Goal: Task Accomplishment & Management: Use online tool/utility

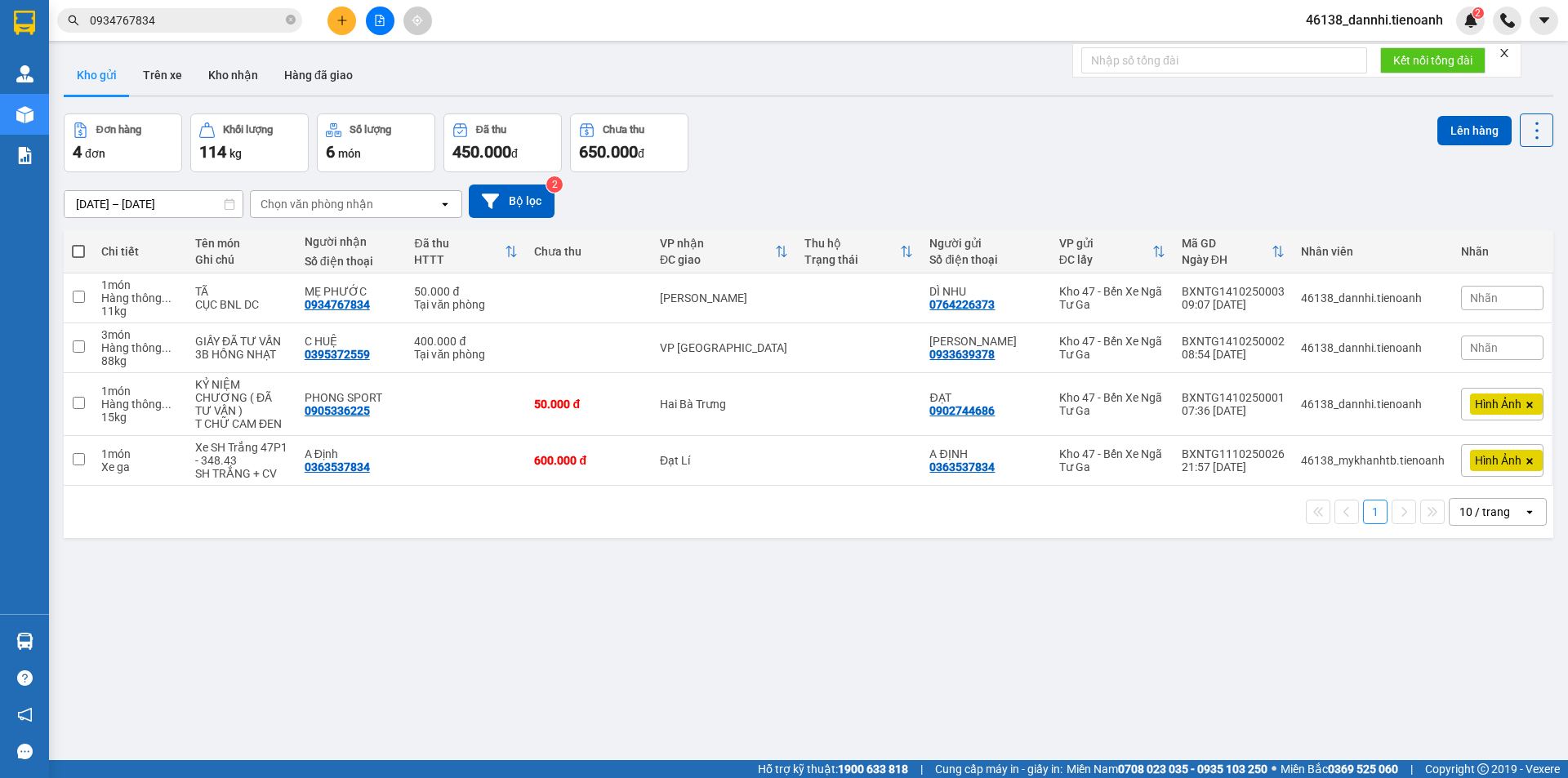
click at [243, 17] on input "0934767834" at bounding box center [186, 21] width 193 height 18
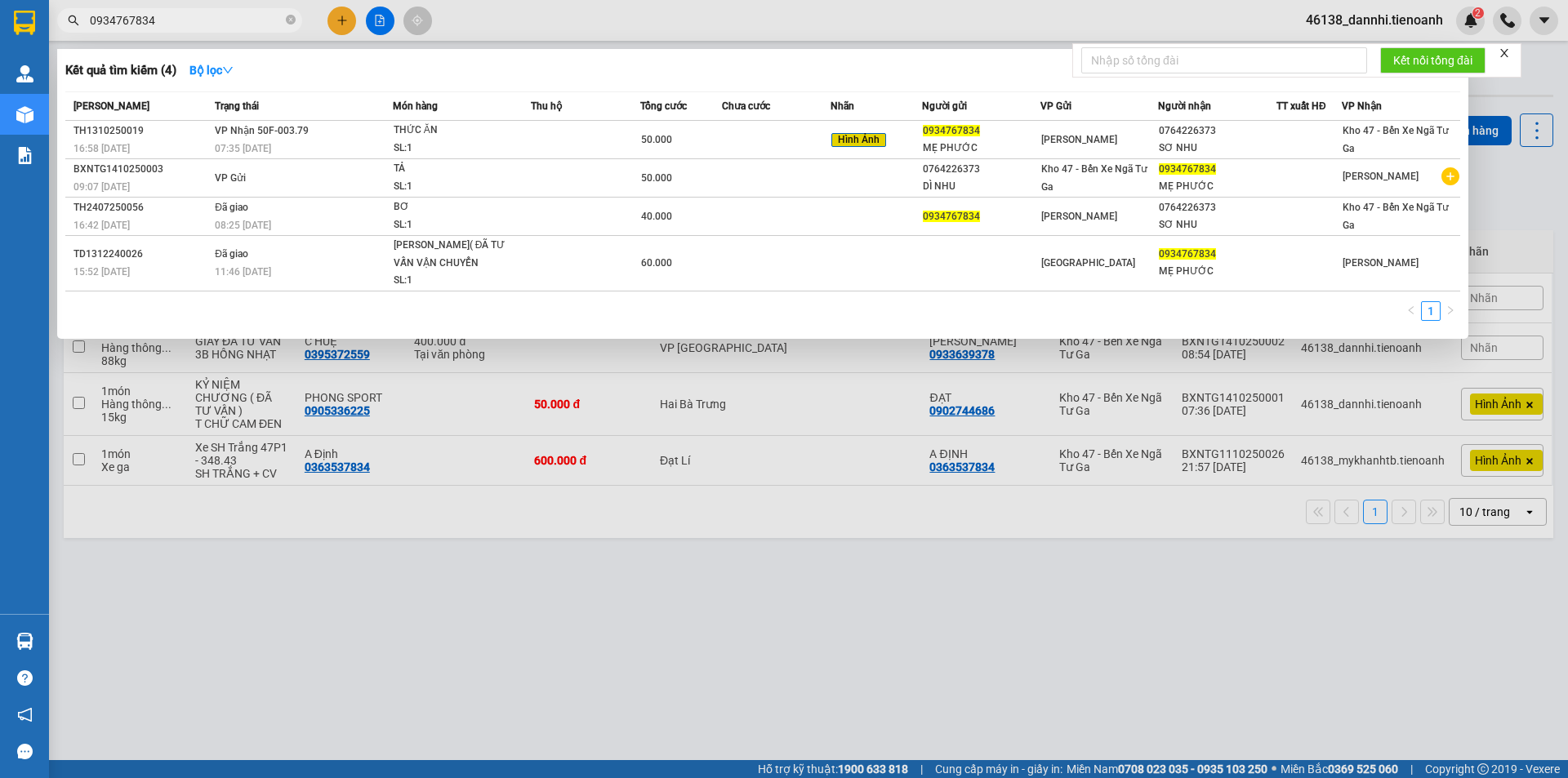
click at [478, 26] on div at bounding box center [784, 389] width 1568 height 778
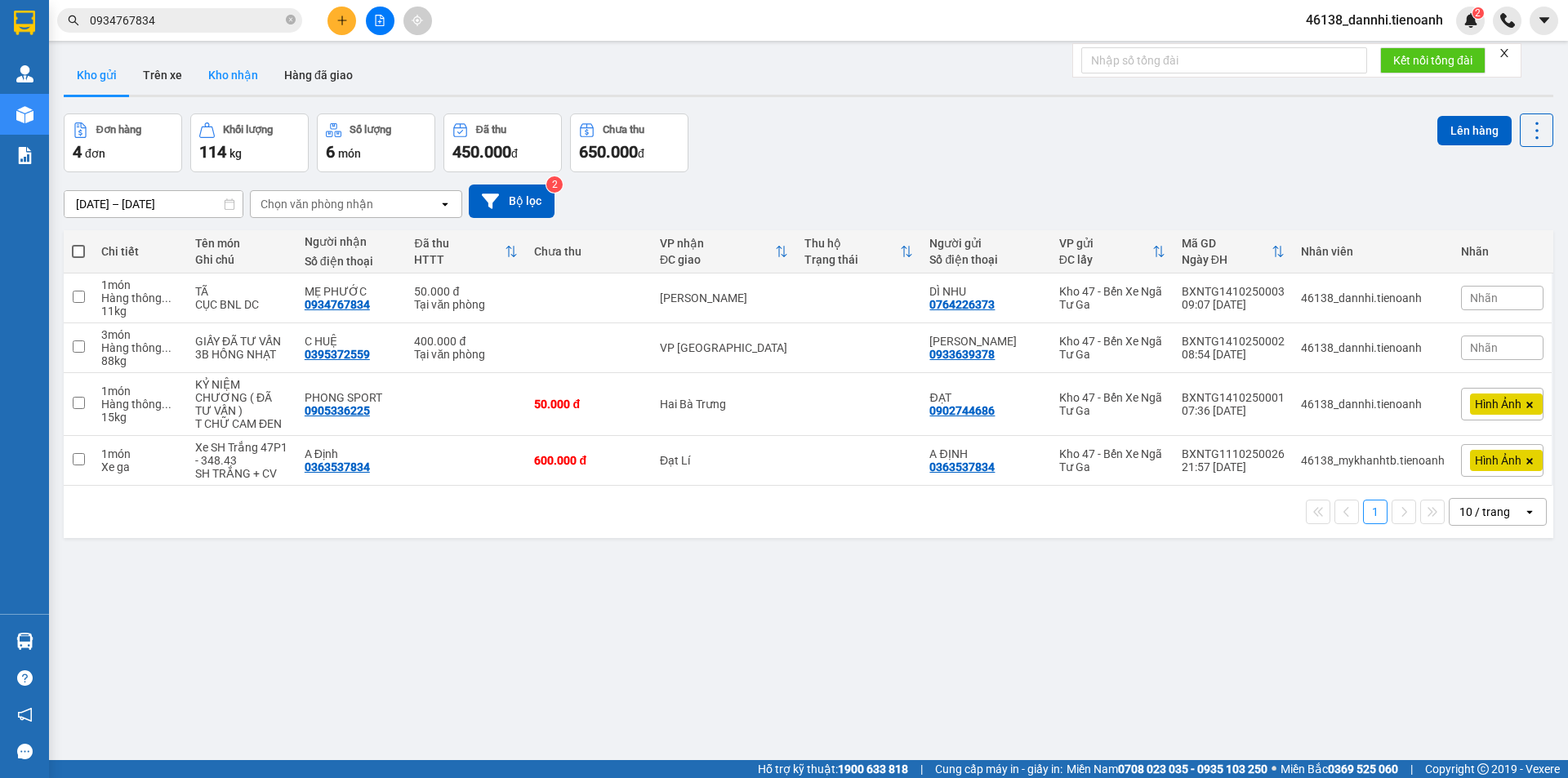
click at [245, 78] on button "Kho nhận" at bounding box center [234, 74] width 76 height 39
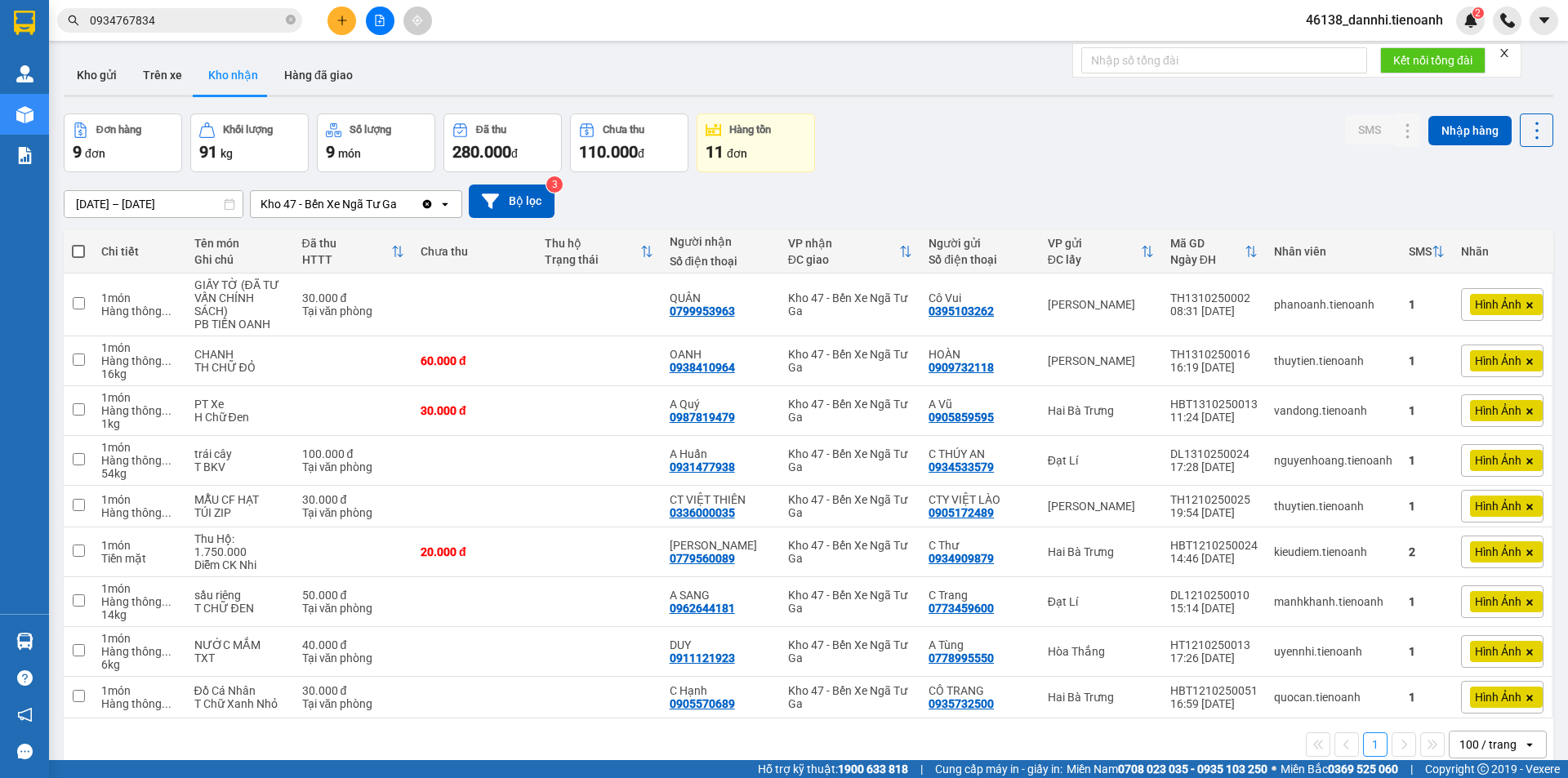
click at [227, 5] on div "Kết quả [PERSON_NAME] ( 4 ) Bộ lọc Mã ĐH Trạng thái Món hàng Thu hộ Tổng [PERSO…" at bounding box center [784, 20] width 1568 height 41
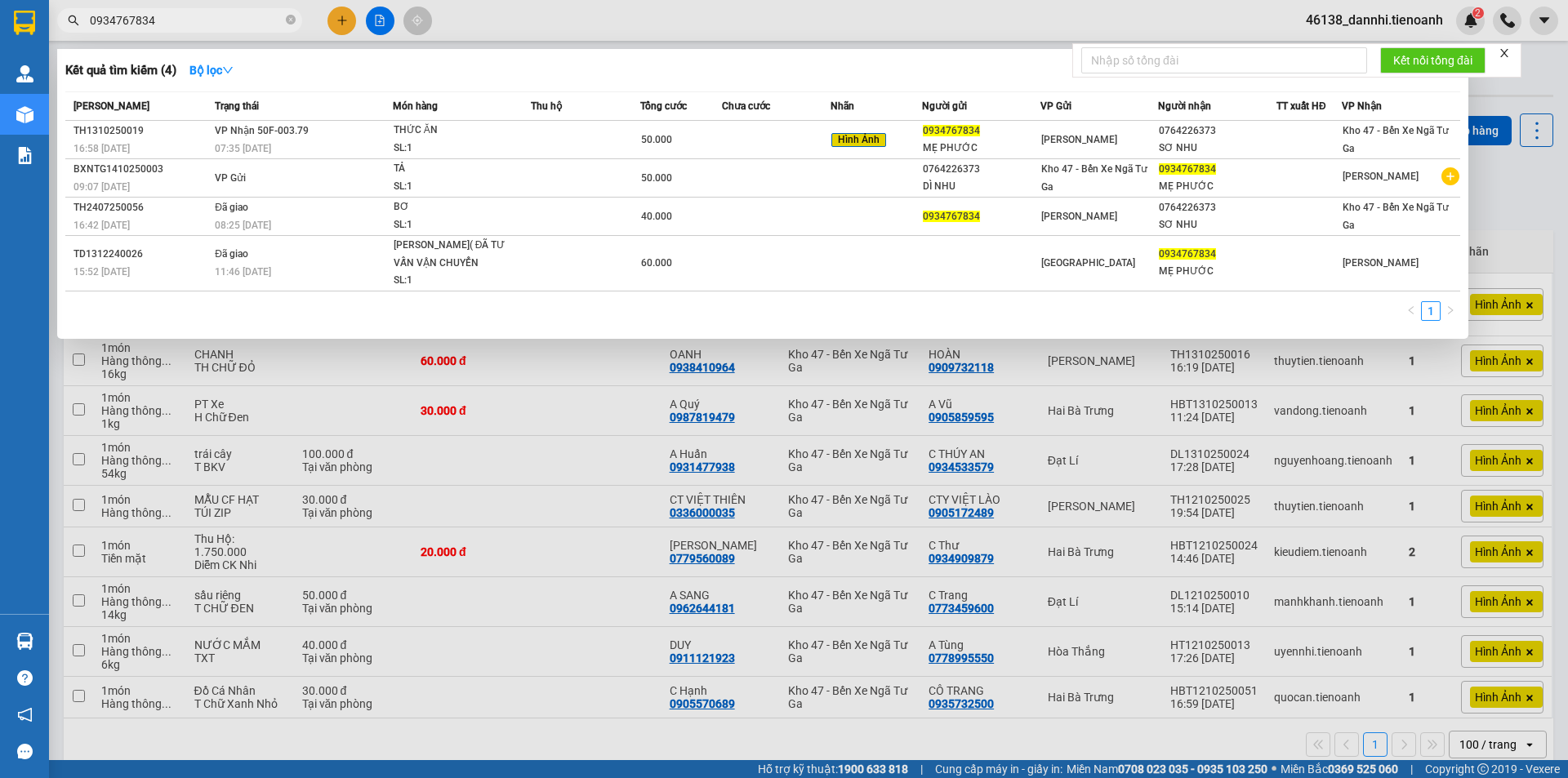
click at [228, 29] on span "0934767834" at bounding box center [179, 20] width 245 height 24
click at [234, 18] on input "0934767834" at bounding box center [186, 21] width 193 height 18
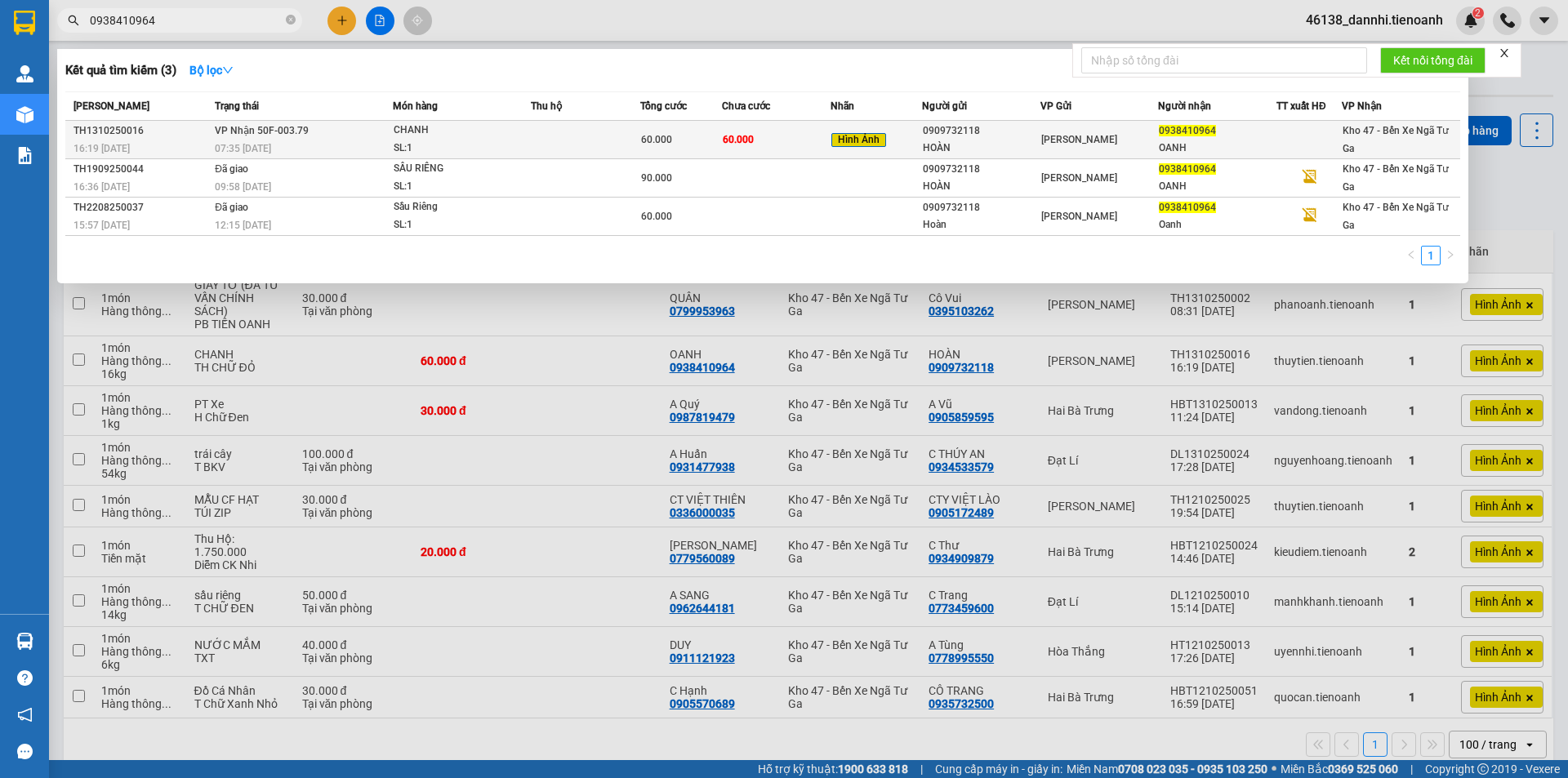
type input "0938410964"
click at [563, 130] on td at bounding box center [585, 139] width 110 height 38
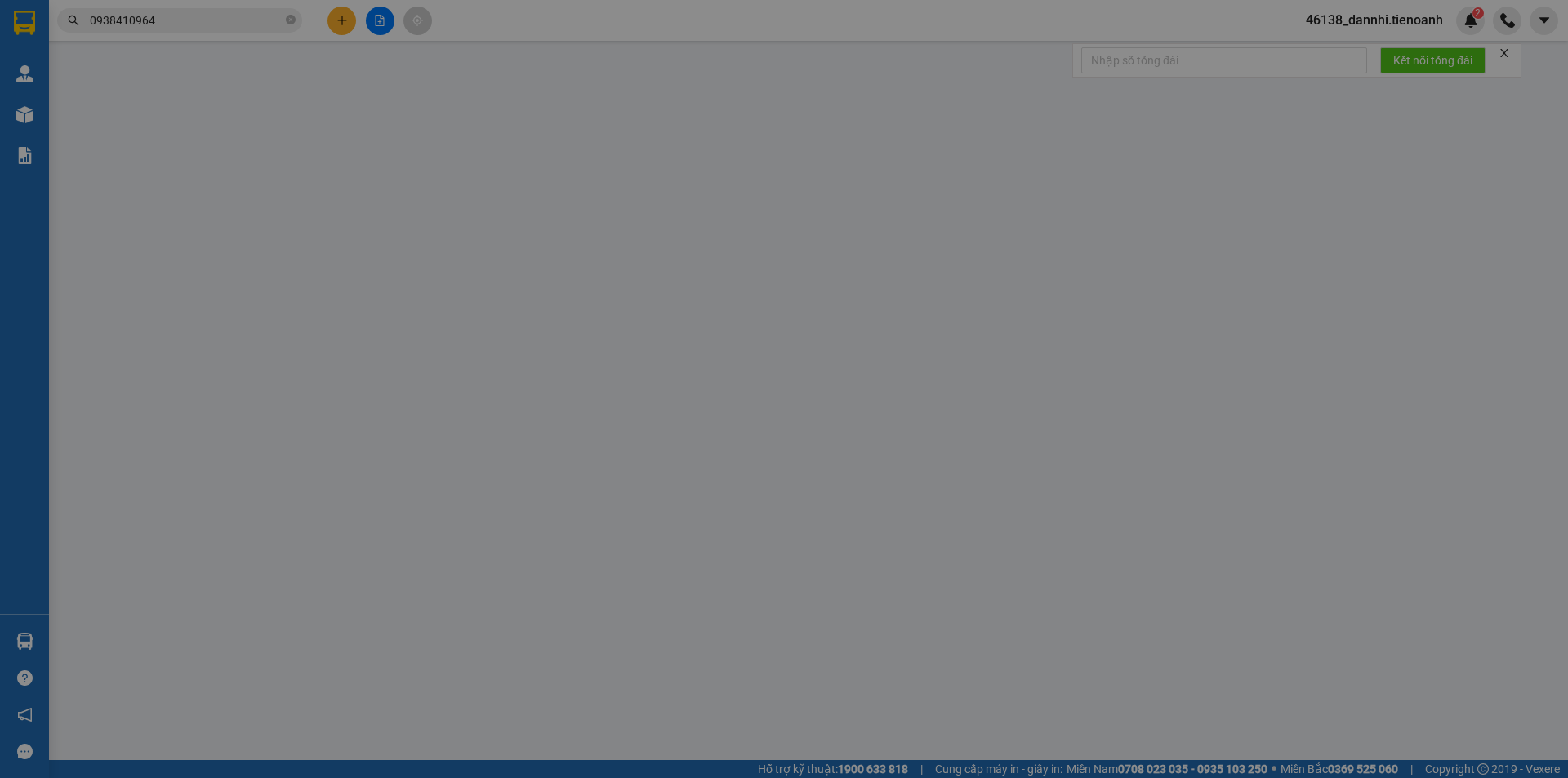
type input "0938410964"
type input "OANH"
type input "0909732118"
type input "HOÀN"
type input "0"
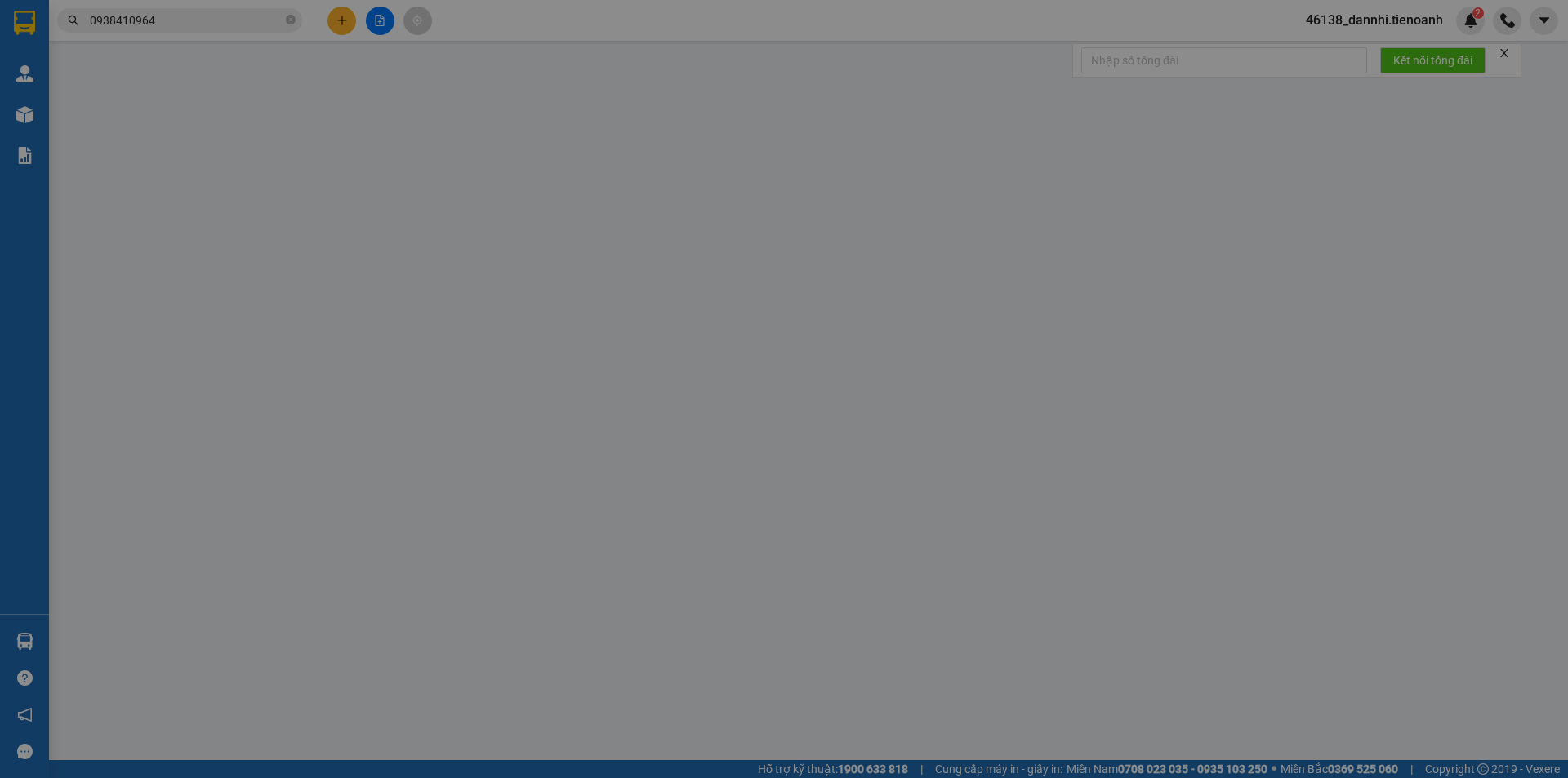
type input "60.000"
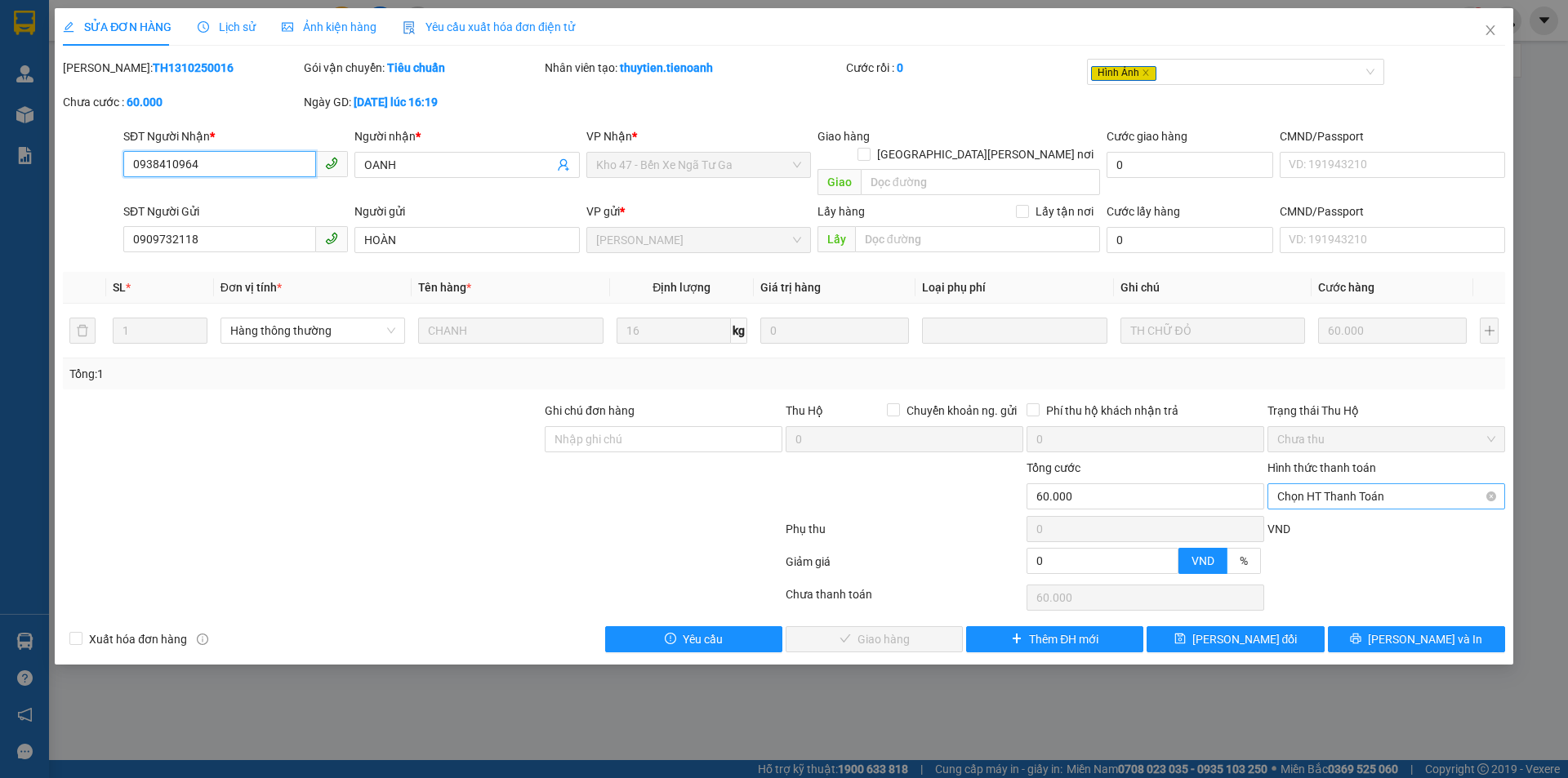
click at [1400, 485] on span "Chọn HT Thanh Toán" at bounding box center [1386, 496] width 218 height 24
drag, startPoint x: 1387, startPoint y: 507, endPoint x: 1209, endPoint y: 551, distance: 183.4
click at [1386, 508] on div "Tại văn phòng" at bounding box center [1386, 512] width 218 height 18
type input "0"
drag, startPoint x: 917, startPoint y: 606, endPoint x: 904, endPoint y: 621, distance: 19.8
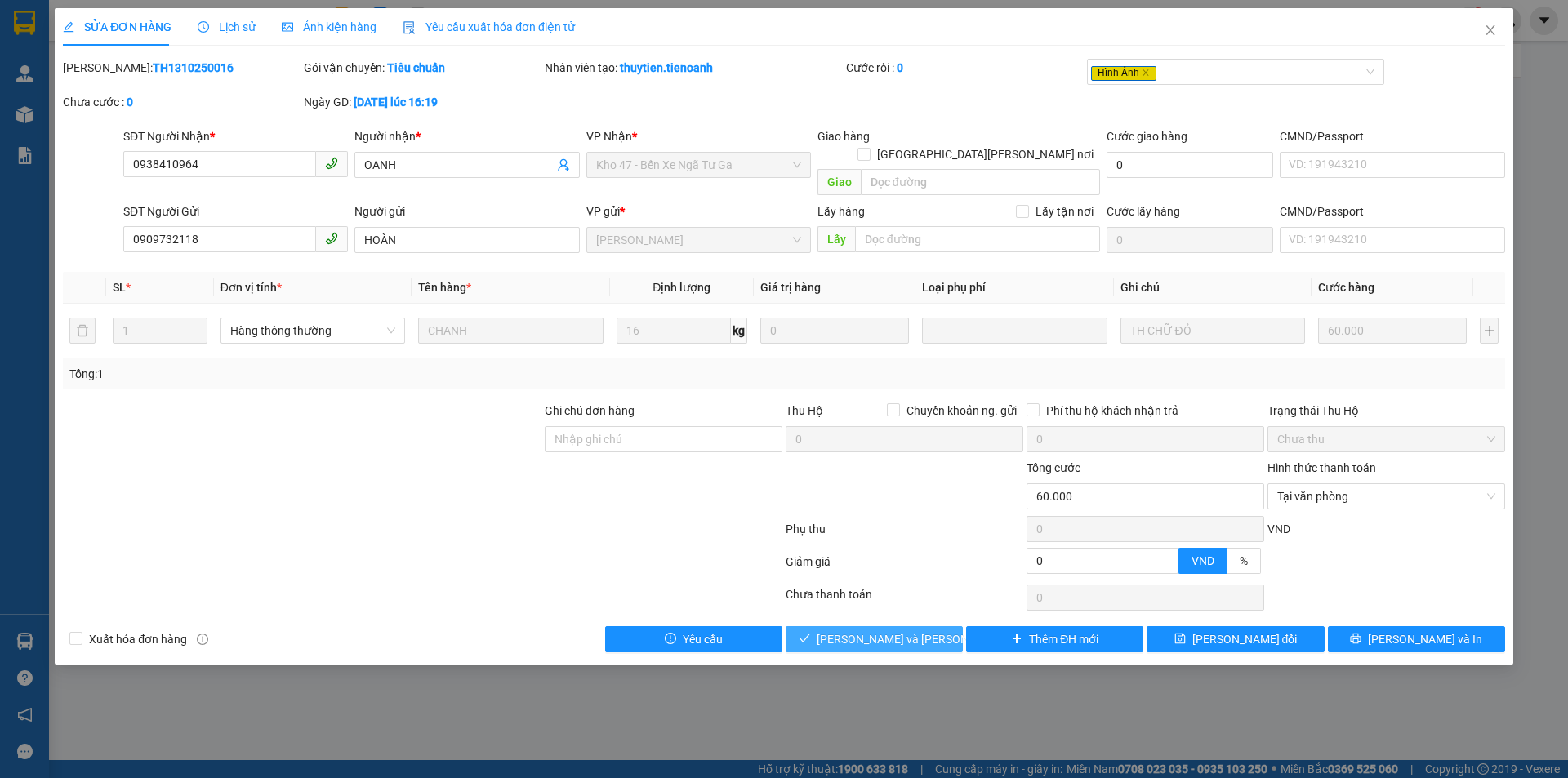
click at [917, 607] on div "Total Paid Fee 0 Total UnPaid Fee 60.000 Cash Collection Total Fee Mã ĐH: TH131…" at bounding box center [784, 356] width 1443 height 594
click at [913, 630] on span "[PERSON_NAME] và [PERSON_NAME] hàng" at bounding box center [927, 639] width 220 height 18
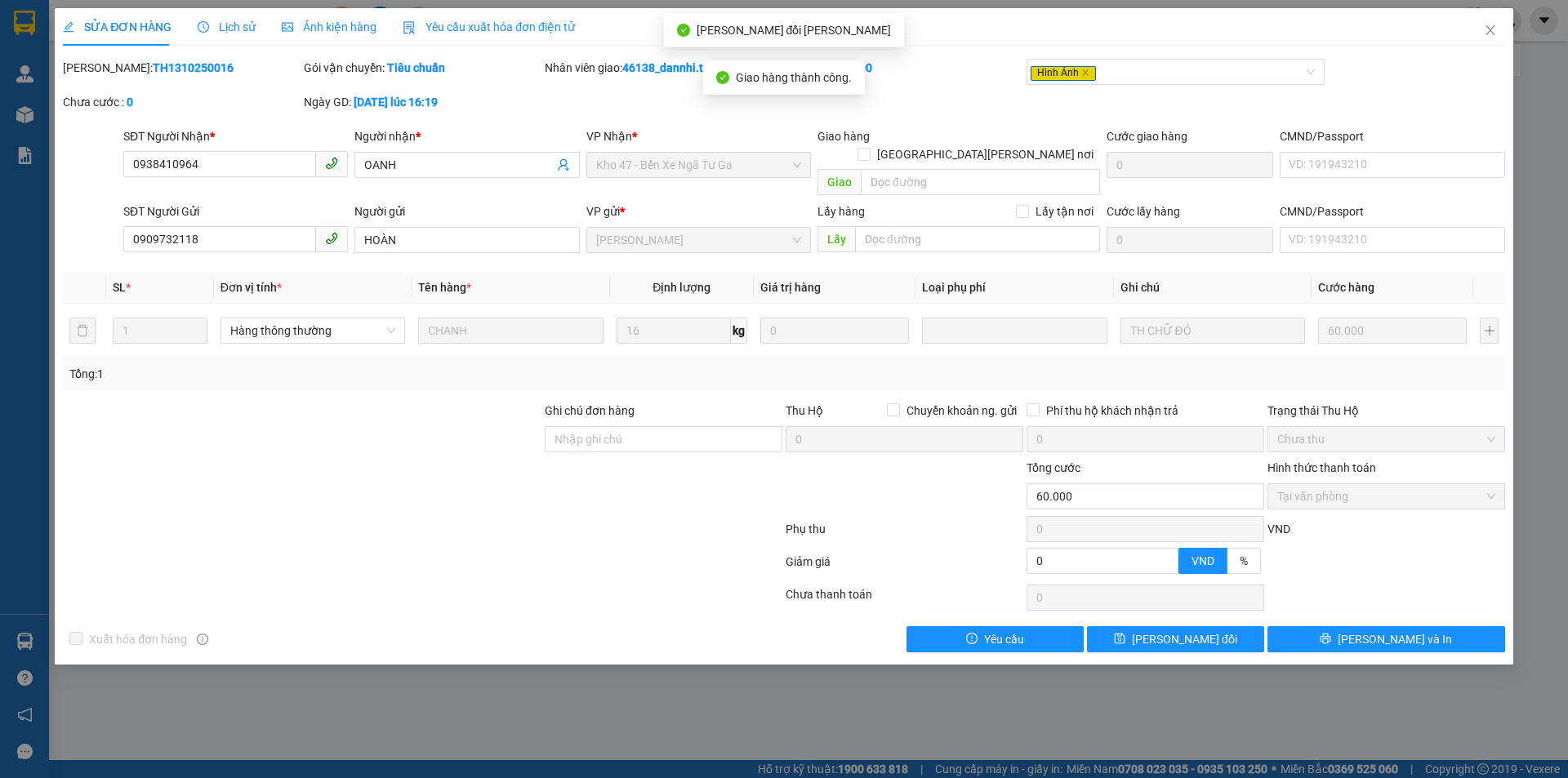
click at [282, 34] on span "Ảnh kiện hàng" at bounding box center [329, 27] width 95 height 13
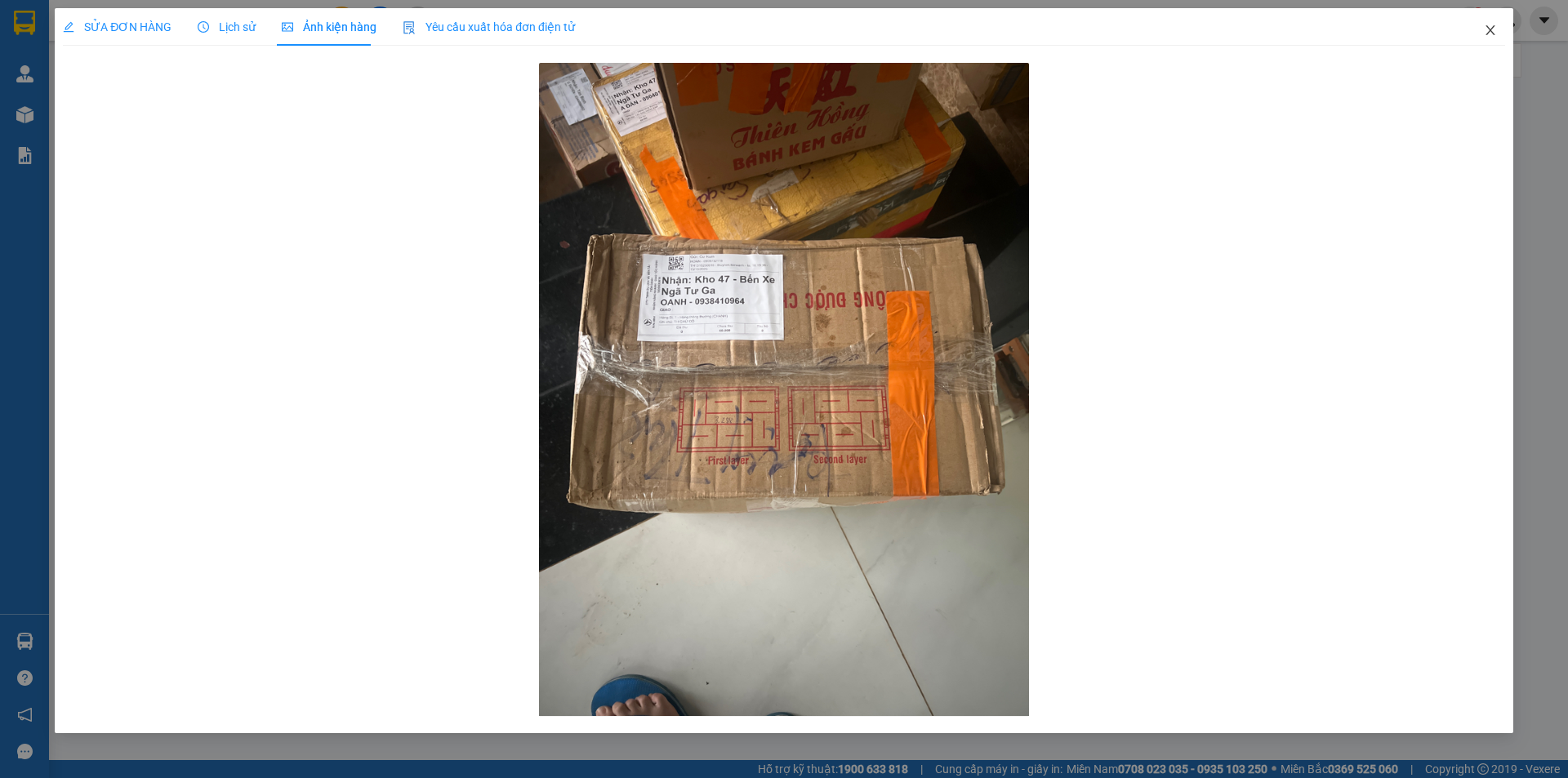
click at [1482, 35] on span "Close" at bounding box center [1490, 31] width 45 height 45
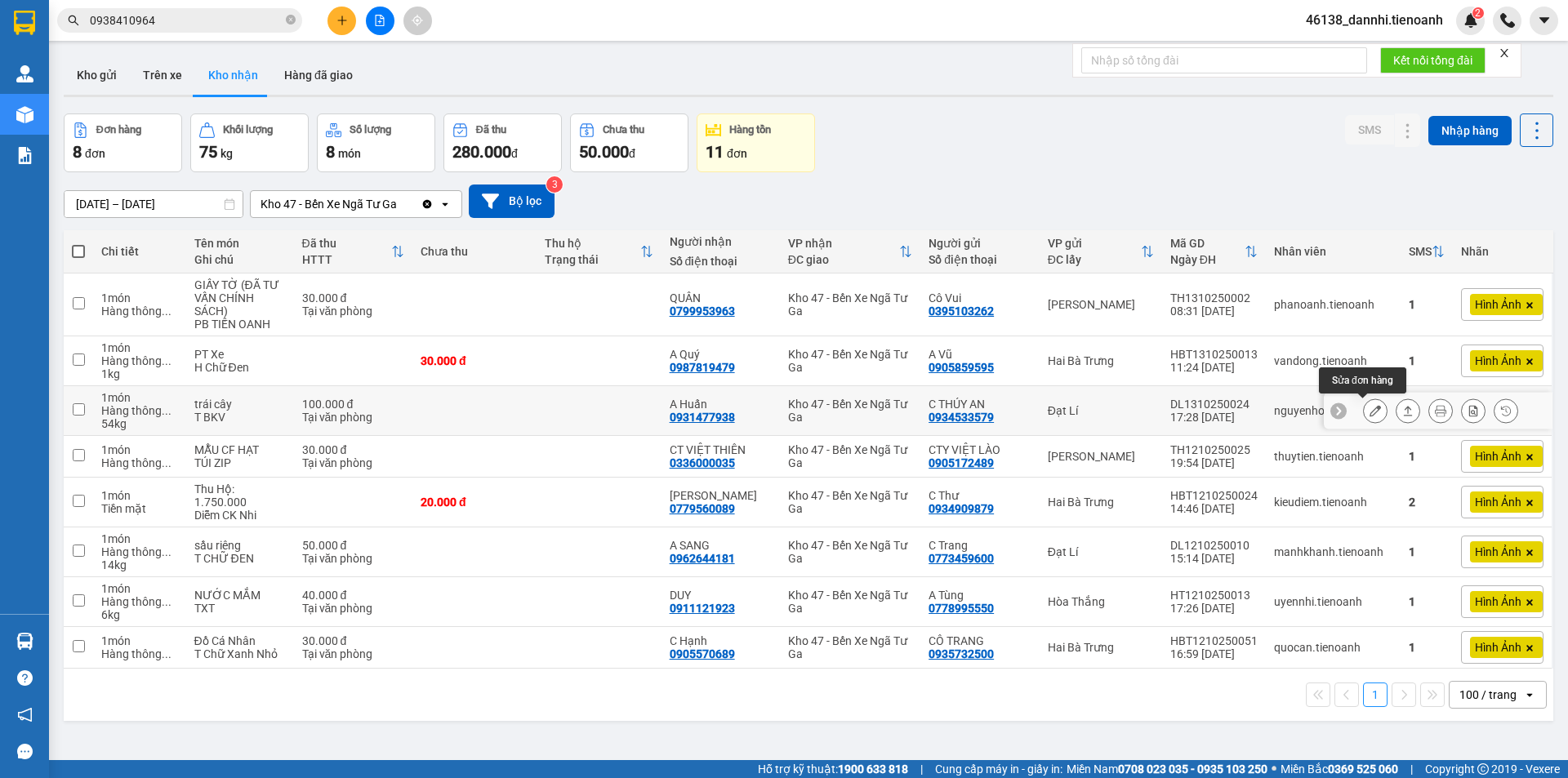
click at [1370, 411] on icon at bounding box center [1375, 410] width 12 height 12
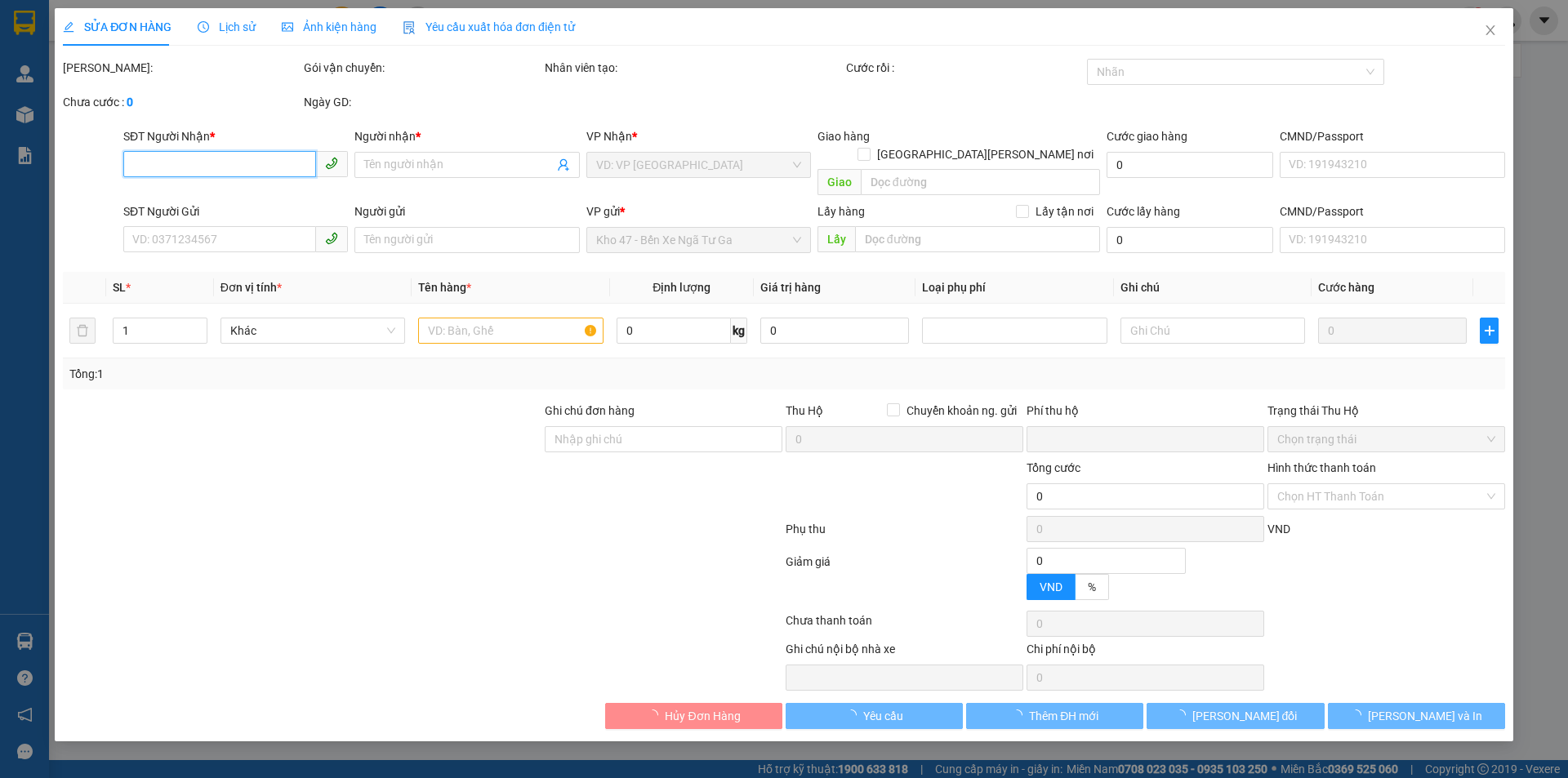
type input "0931477938"
type input "A Huấn"
type input "0934533579"
type input "C THÚY AN"
type input "0"
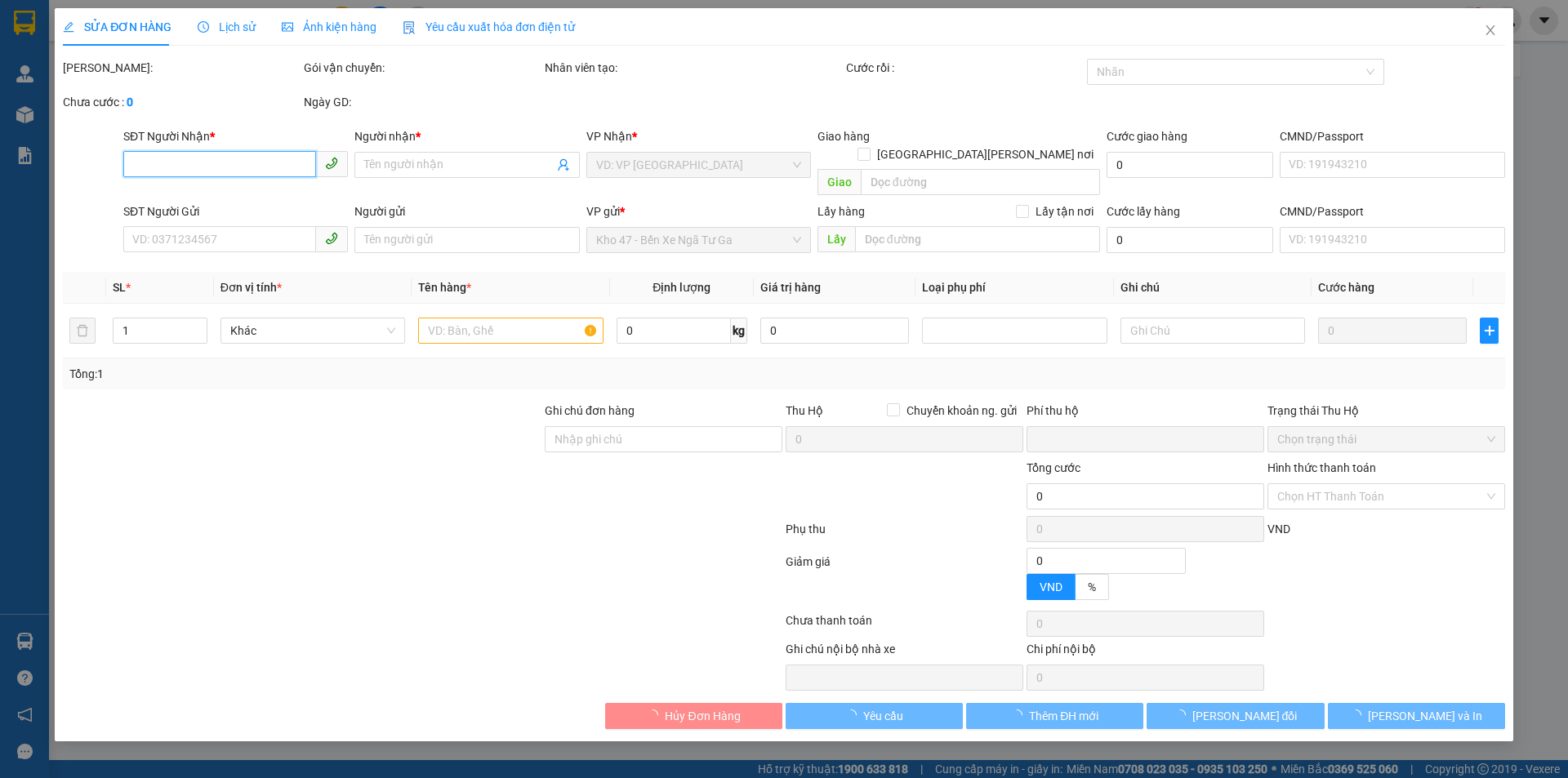
type input "100.000"
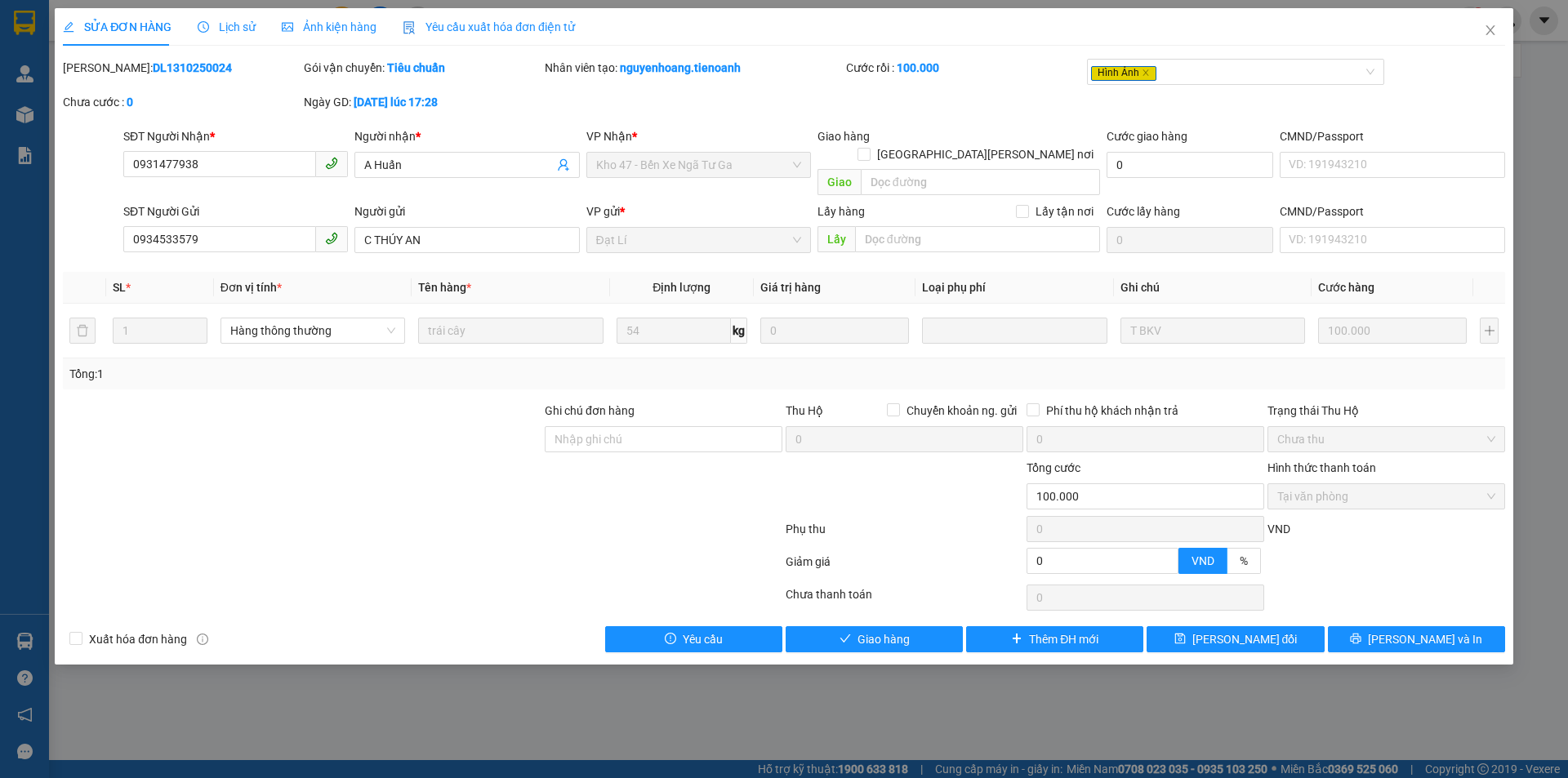
click at [786, 639] on div "SỬA ĐƠN HÀNG Lịch sử [PERSON_NAME] hàng Yêu cầu xuất [PERSON_NAME] điện tử Tota…" at bounding box center [784, 336] width 1459 height 657
click at [794, 634] on button "Giao hàng" at bounding box center [875, 639] width 178 height 26
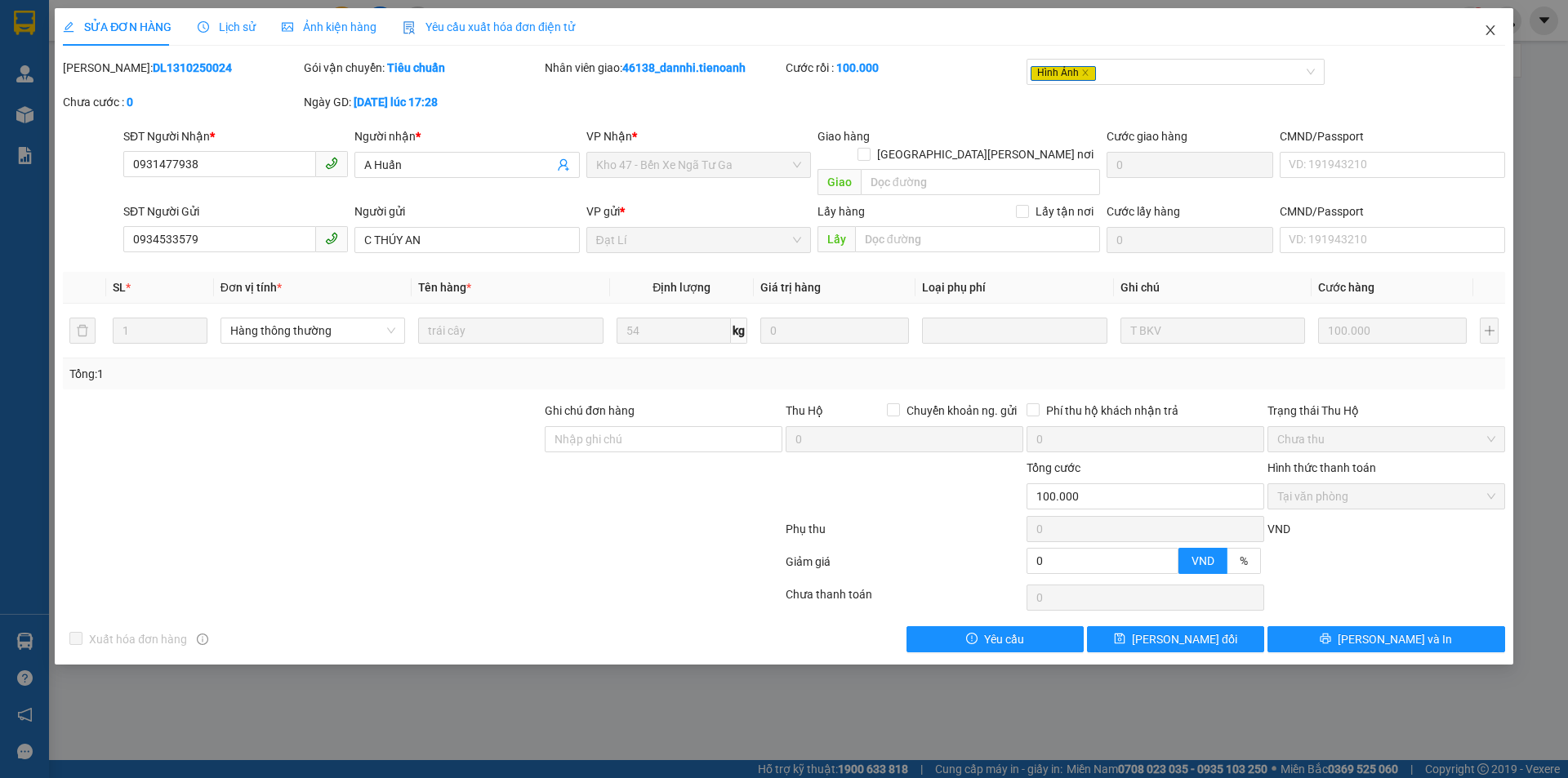
click at [1481, 24] on span "Close" at bounding box center [1490, 31] width 45 height 45
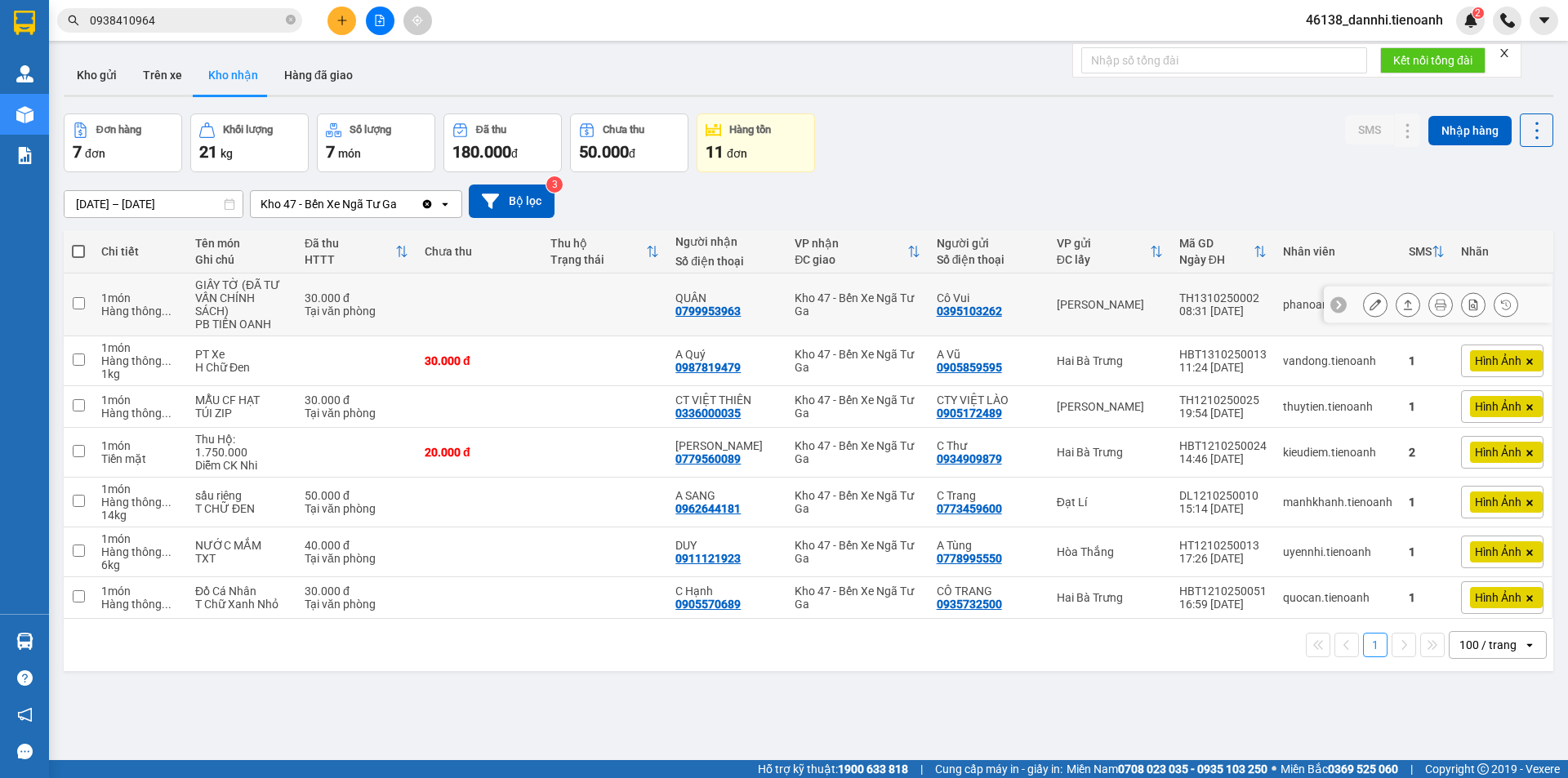
click at [494, 303] on td at bounding box center [479, 304] width 126 height 62
checkbox input "true"
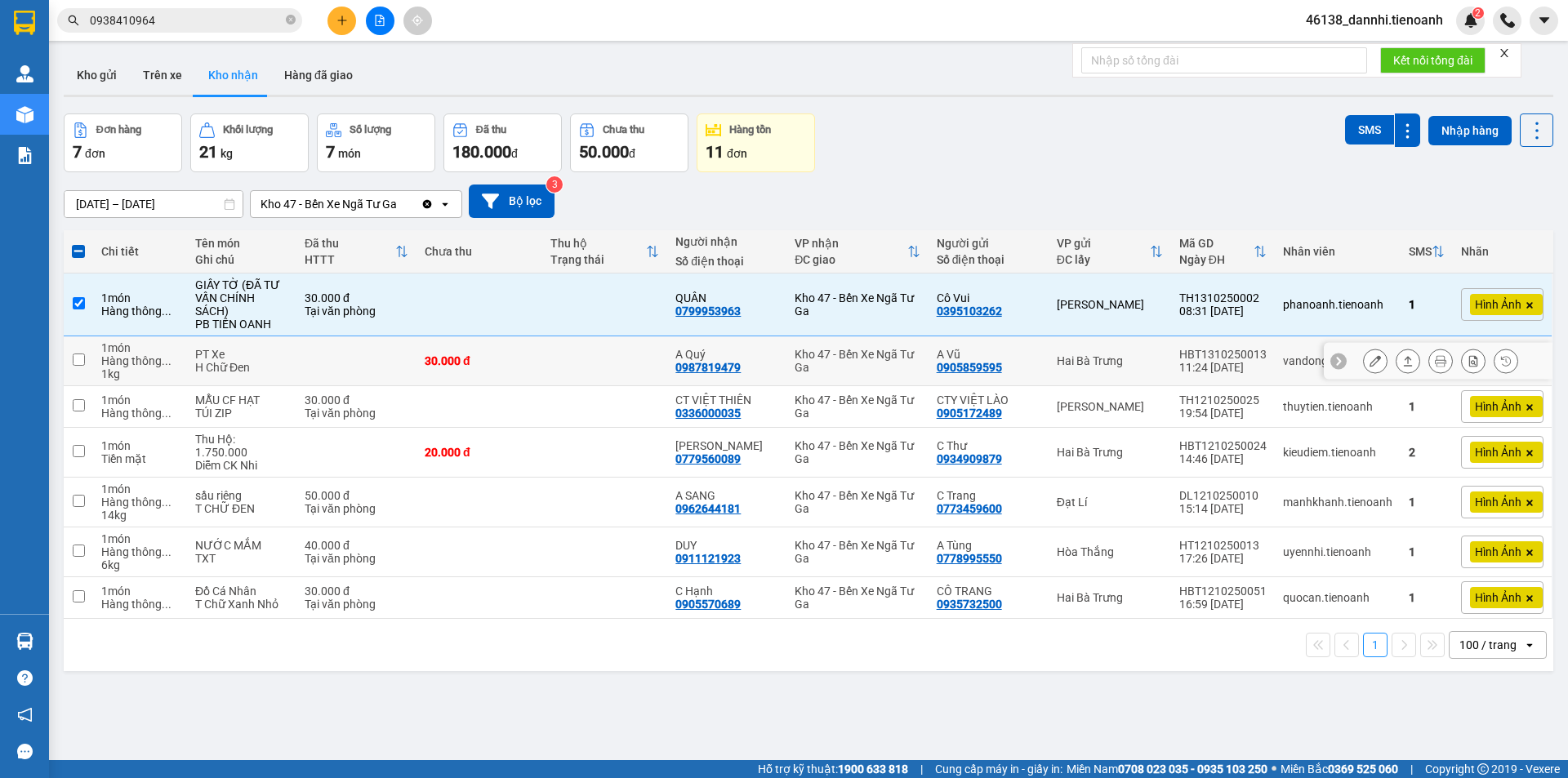
click at [515, 360] on div "30.000 đ" at bounding box center [479, 360] width 110 height 13
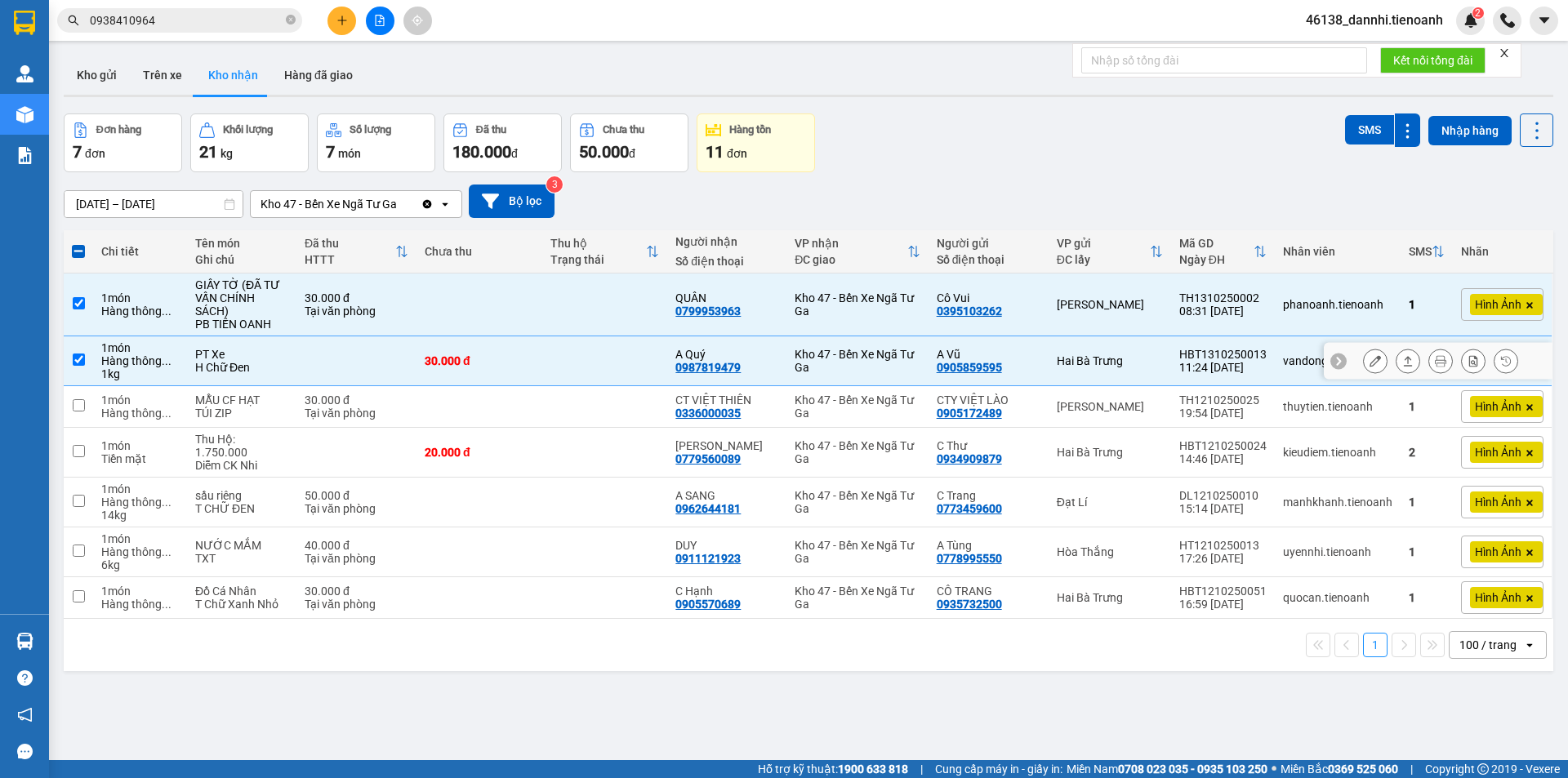
click at [515, 360] on div "30.000 đ" at bounding box center [479, 360] width 110 height 13
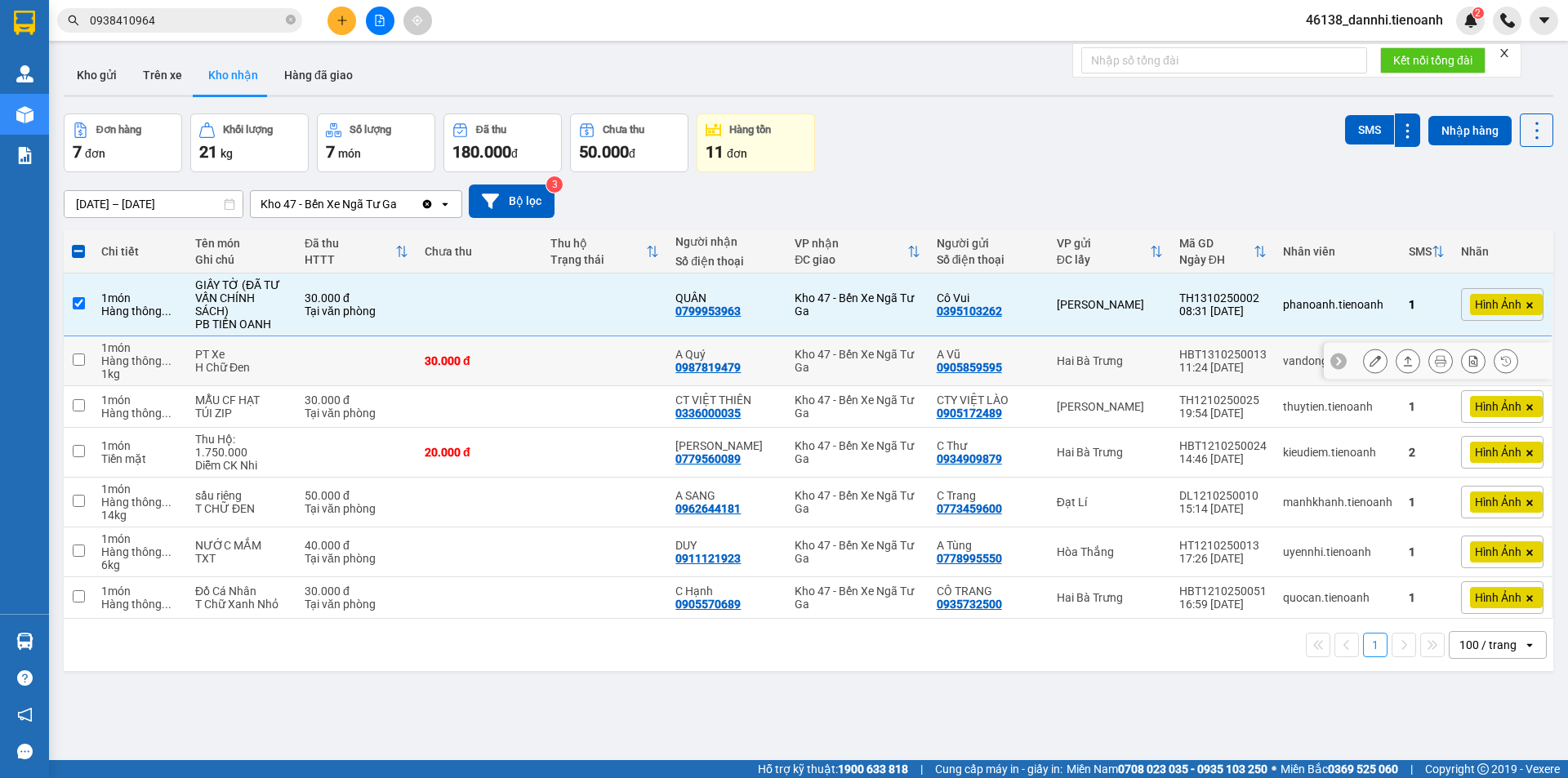
click at [528, 338] on td "30.000 đ" at bounding box center [479, 361] width 126 height 50
checkbox input "true"
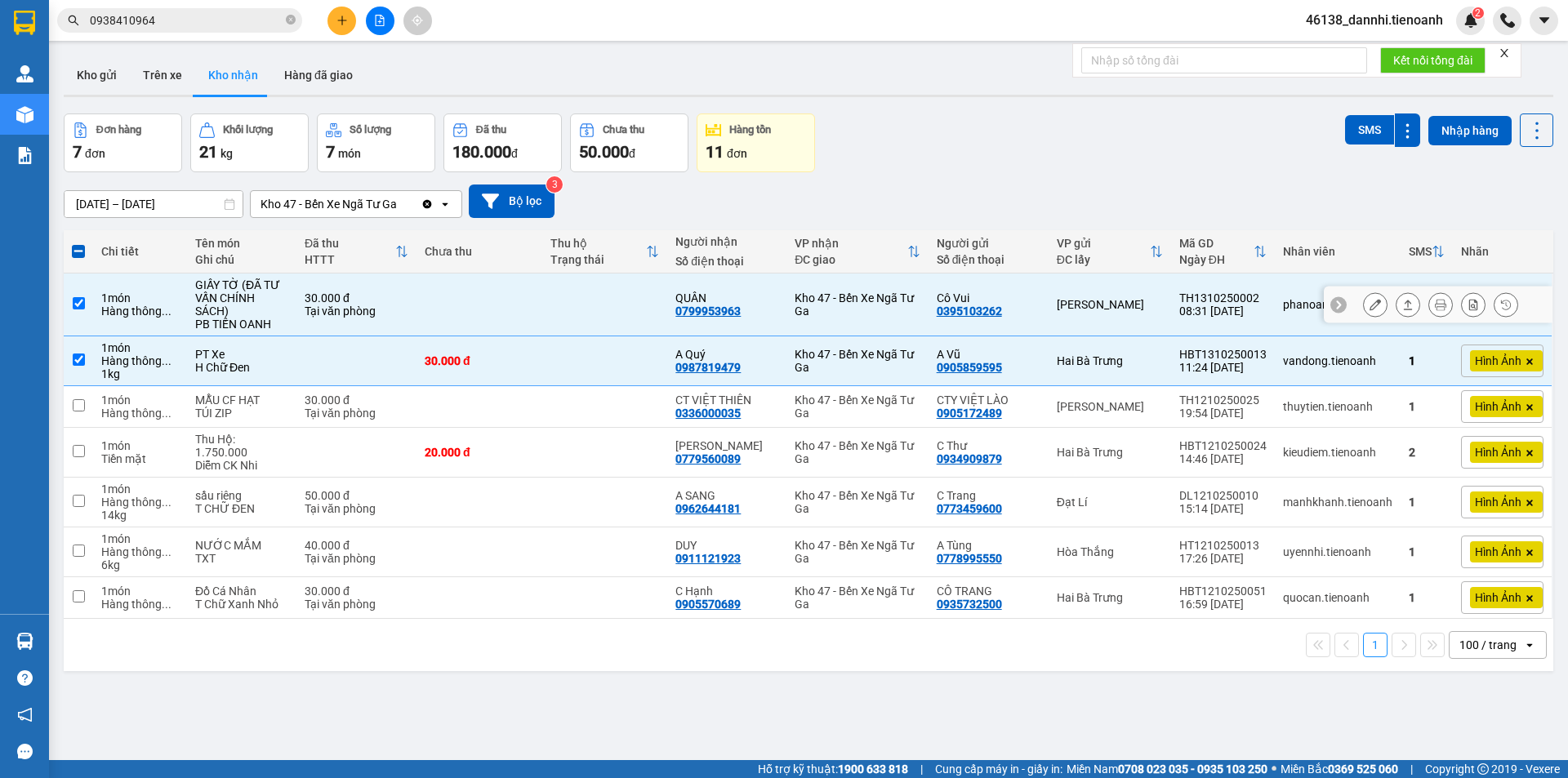
click at [596, 327] on td at bounding box center [605, 304] width 126 height 62
checkbox input "false"
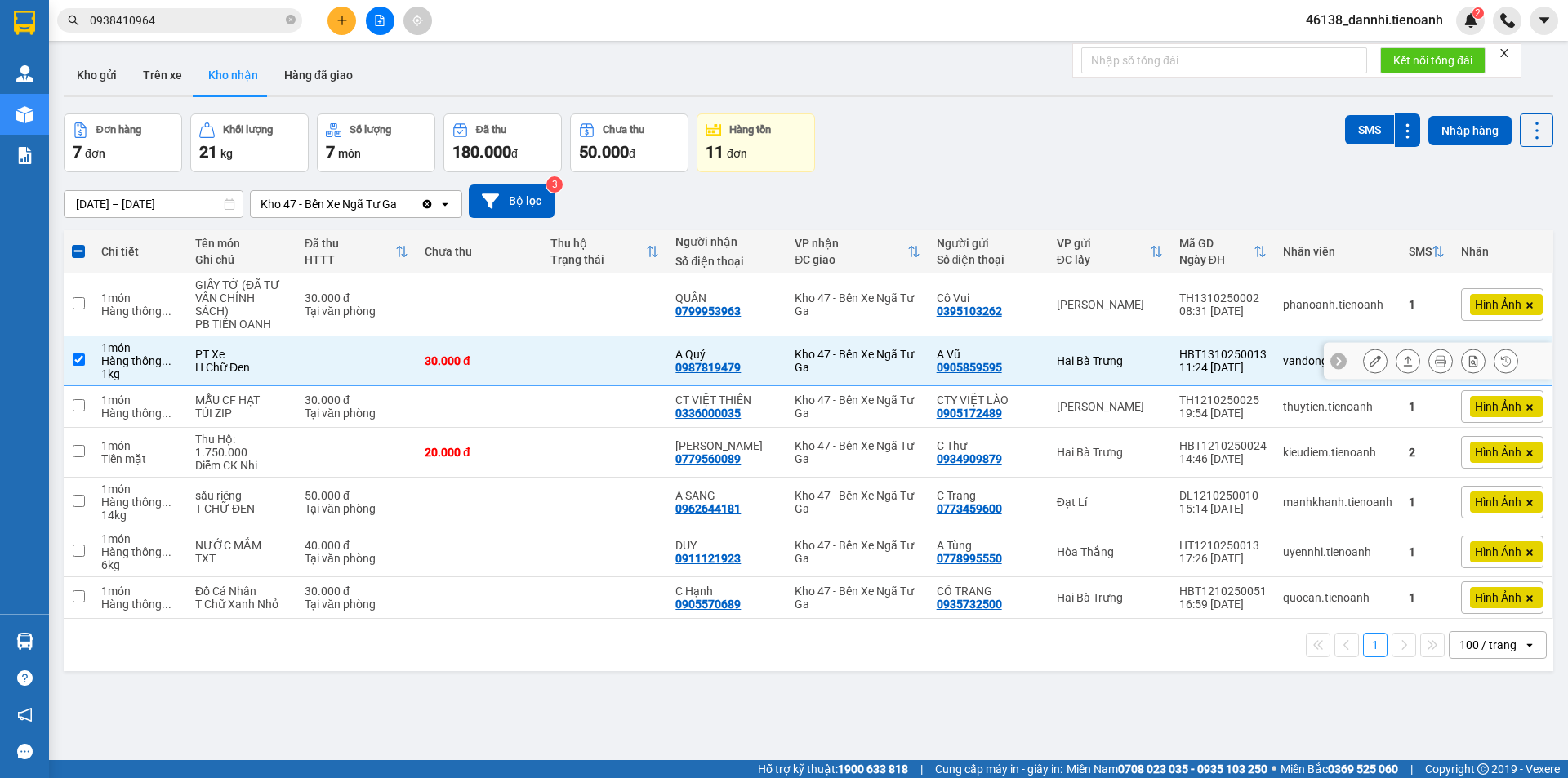
click at [562, 365] on td at bounding box center [605, 361] width 126 height 50
checkbox input "false"
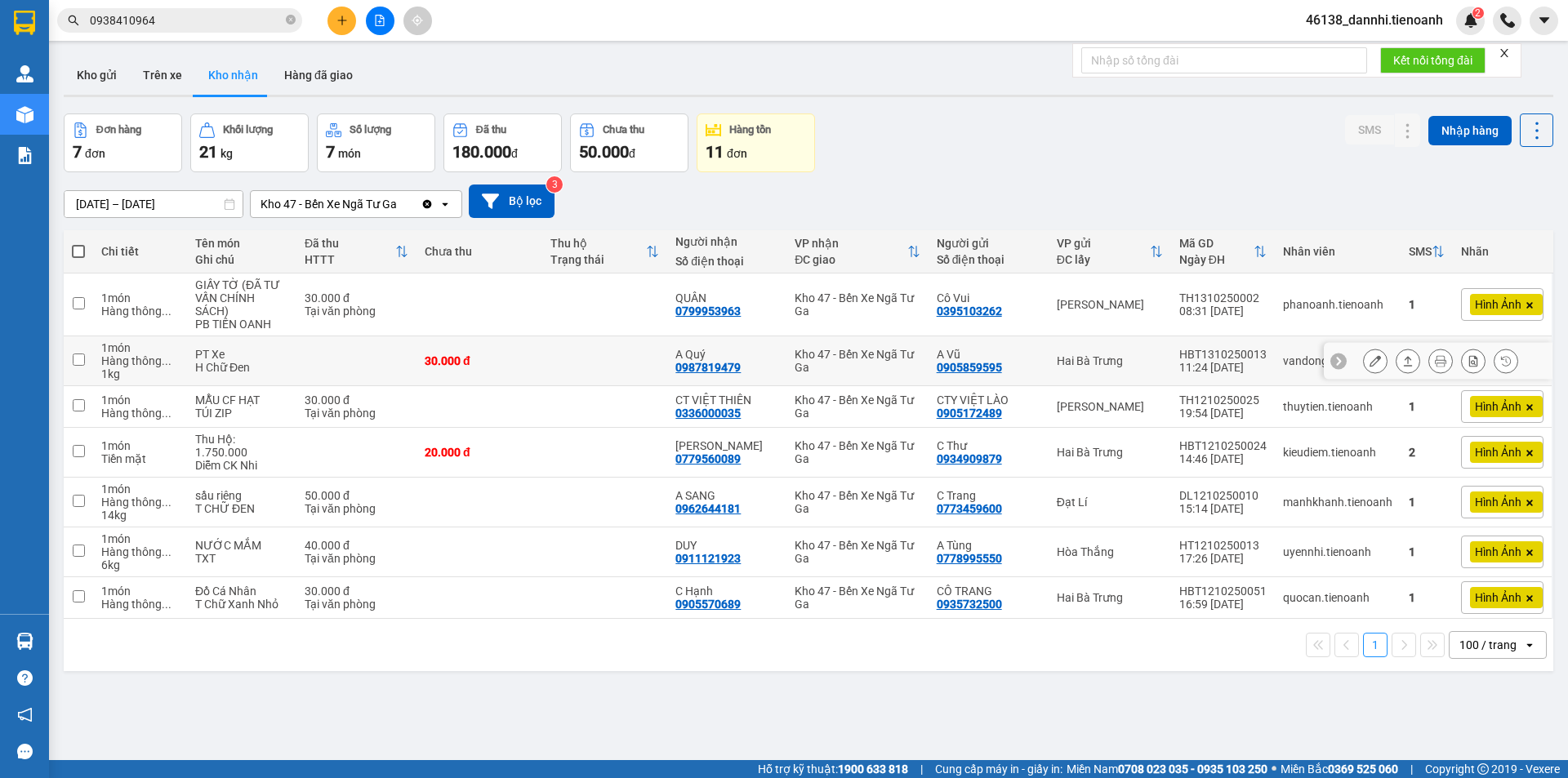
scroll to position [75, 0]
